Goal: Find specific page/section: Find specific page/section

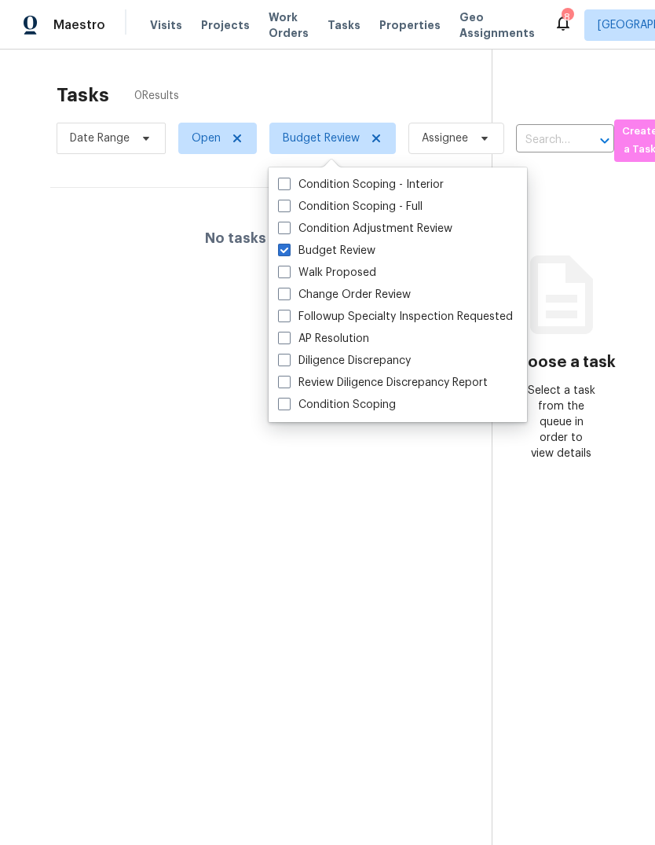
scroll to position [-53, 0]
click at [166, 29] on span "Visits" at bounding box center [166, 25] width 32 height 16
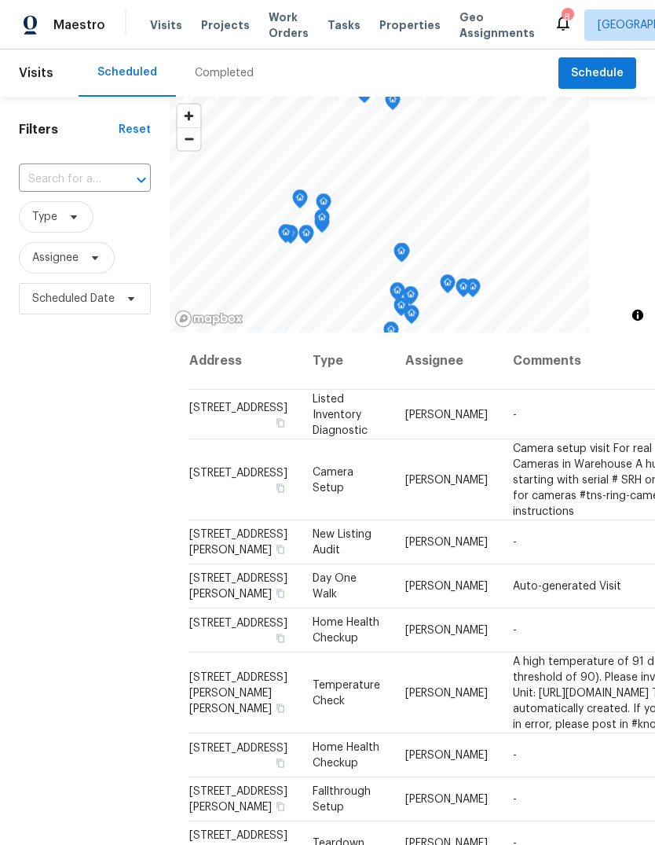
click at [234, 60] on div "Completed" at bounding box center [224, 72] width 97 height 47
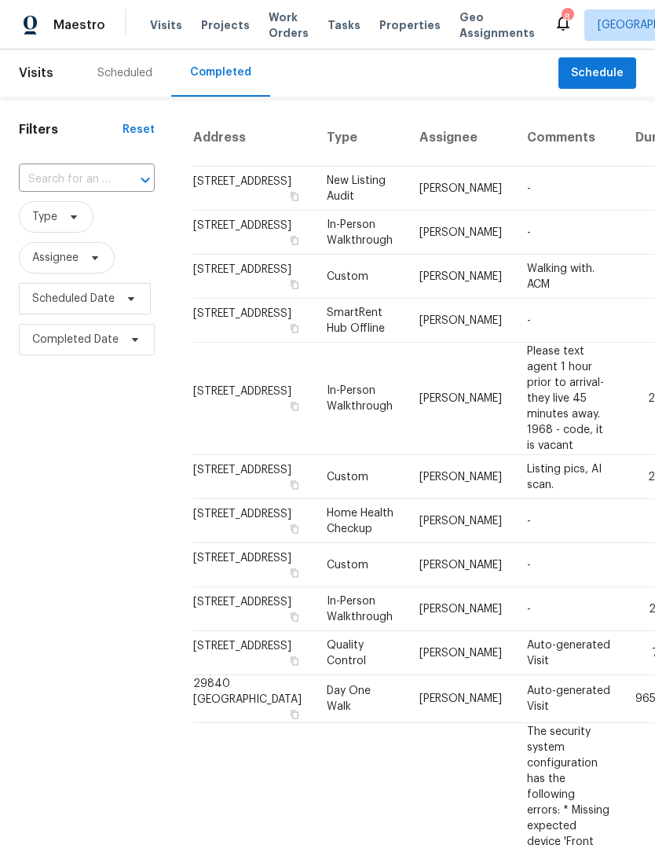
click at [398, 26] on span "Properties" at bounding box center [409, 25] width 61 height 16
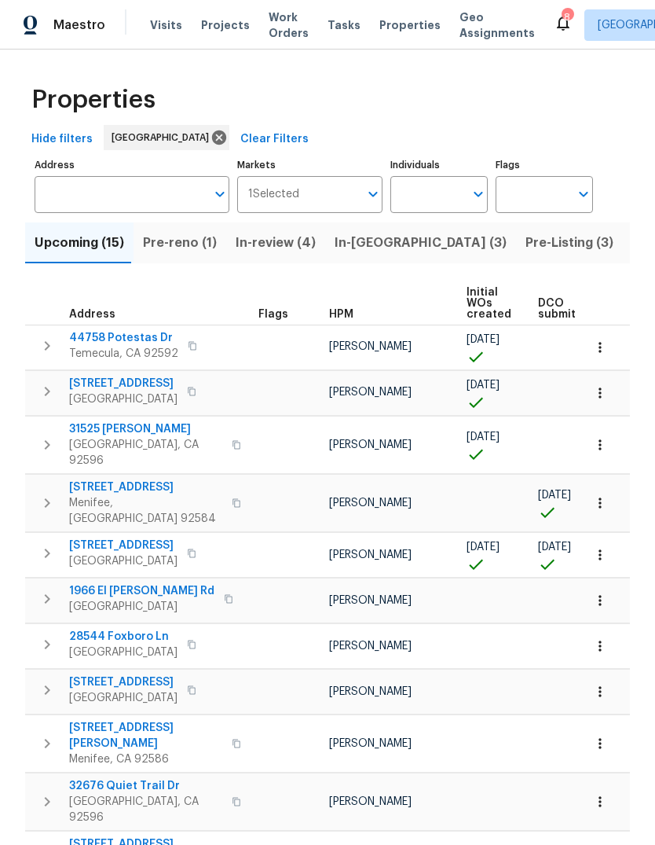
click at [526, 243] on span "Pre-Listing (3)" at bounding box center [570, 243] width 88 height 22
